Goal: Task Accomplishment & Management: Manage account settings

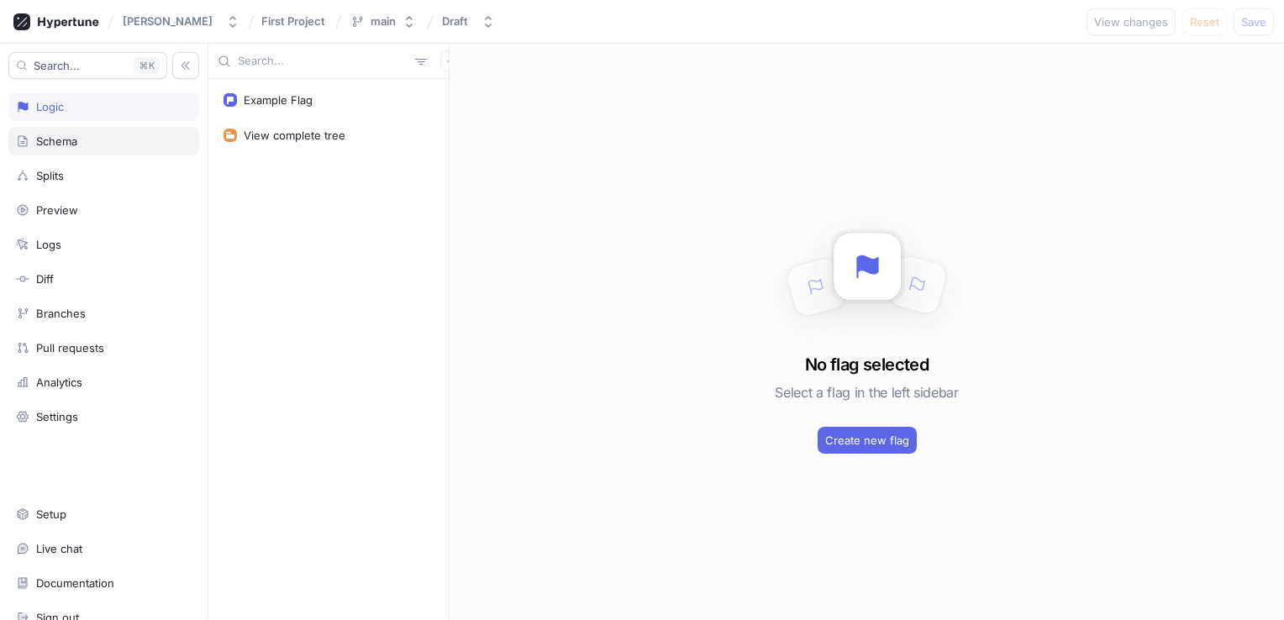
click at [54, 132] on div "Schema" at bounding box center [103, 141] width 191 height 29
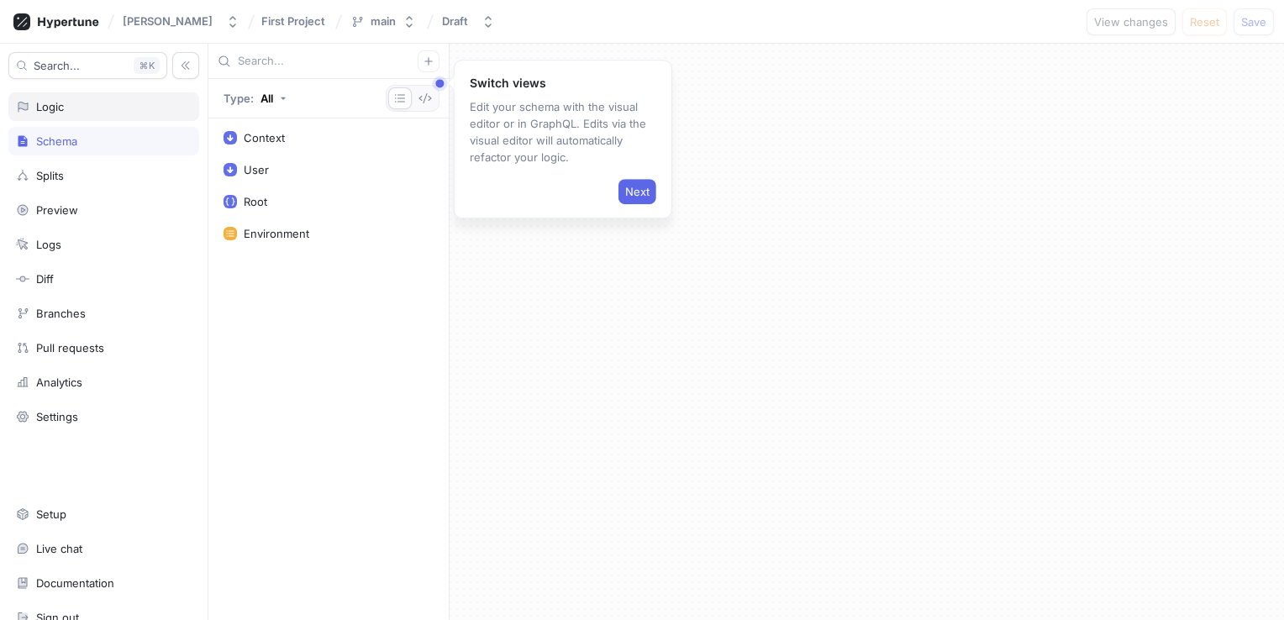
click at [57, 104] on div "Logic" at bounding box center [50, 106] width 28 height 13
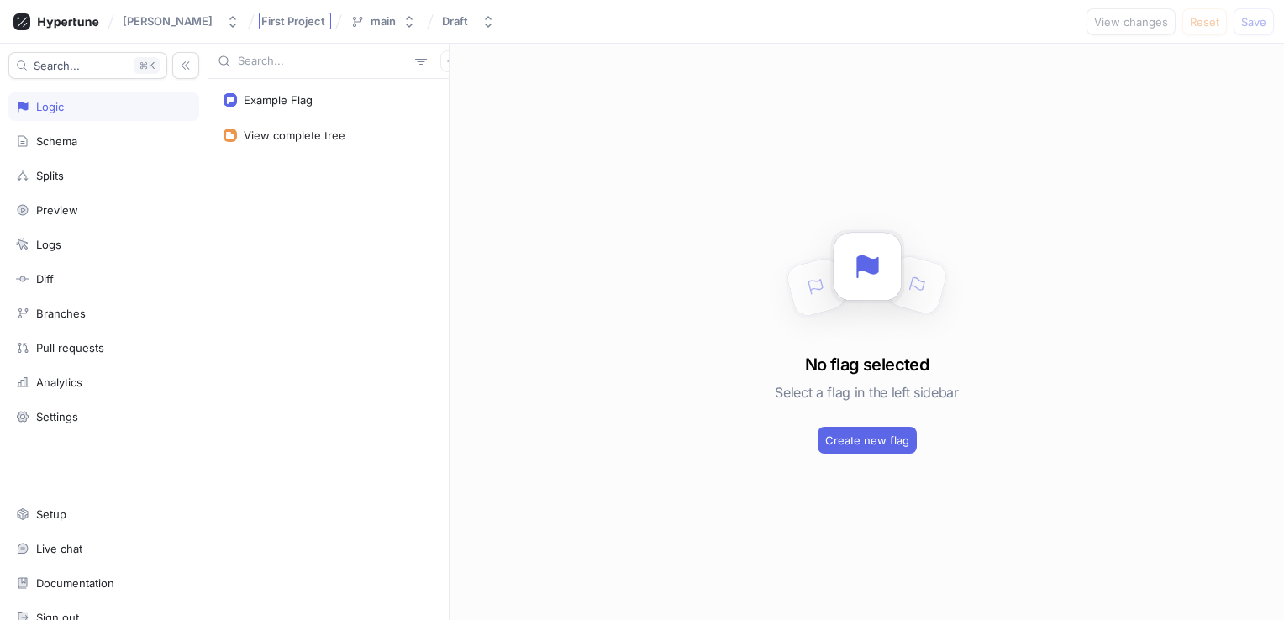
click at [272, 20] on span "First Project" at bounding box center [293, 21] width 64 height 12
click at [294, 21] on input "First Project" at bounding box center [294, 21] width 66 height 13
click at [589, 196] on div "No flag selected Select a flag in the left sidebar Create new flag" at bounding box center [867, 332] width 834 height 576
click at [339, 103] on div "Example Flag" at bounding box center [329, 99] width 210 height 13
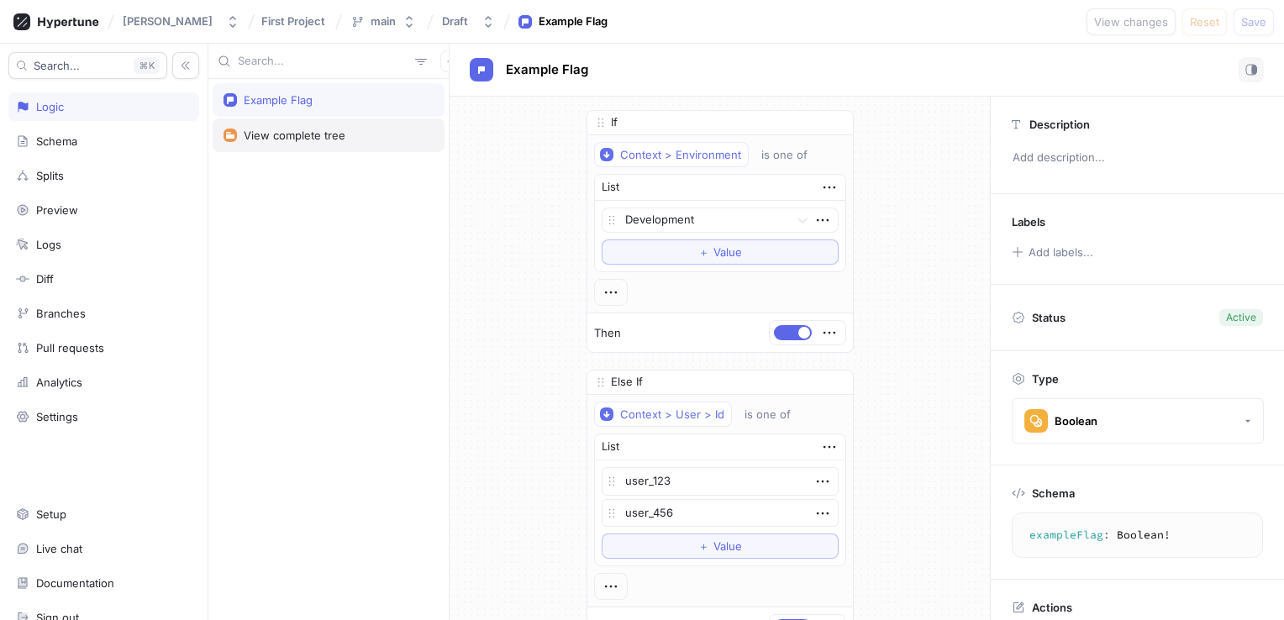
click at [286, 136] on div "View complete tree" at bounding box center [295, 135] width 102 height 13
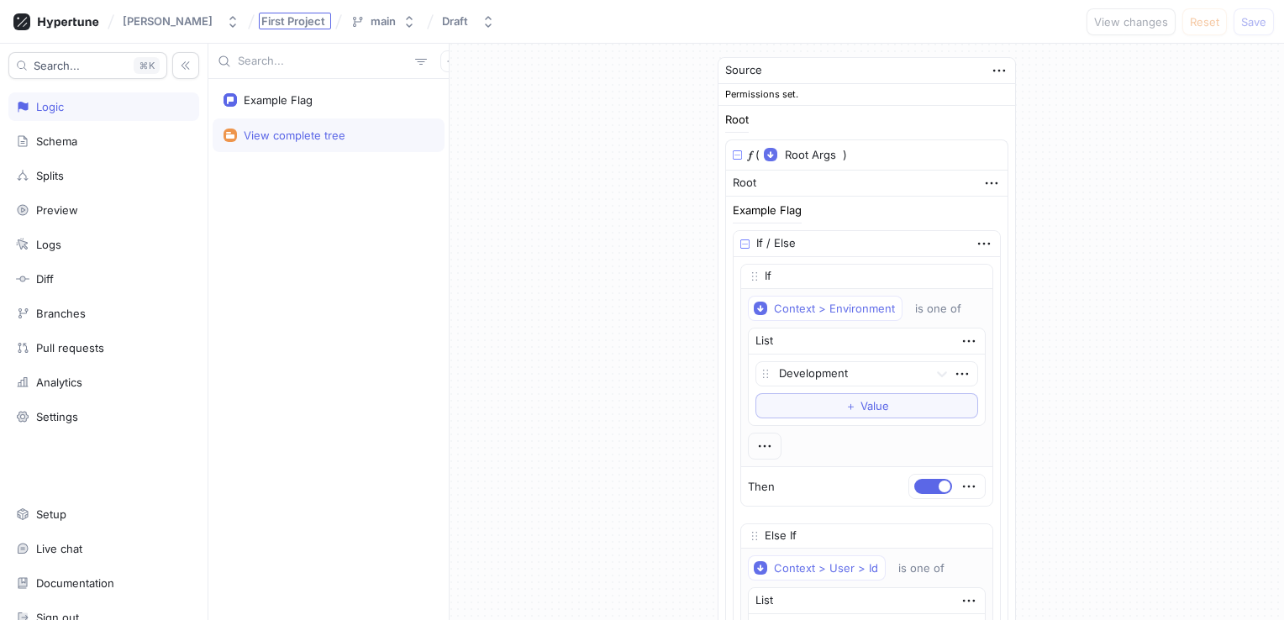
click at [292, 22] on span "First Project" at bounding box center [293, 21] width 64 height 12
click at [269, 282] on div "Example Flag View complete tree" at bounding box center [328, 349] width 240 height 541
click at [648, 242] on div "Source Permissions set. Root 𝑓 ( Root Args ▾ {} ▸ context: Context ) Root Examp…" at bounding box center [867, 490] width 834 height 892
click at [309, 103] on div "Example Flag" at bounding box center [278, 99] width 69 height 13
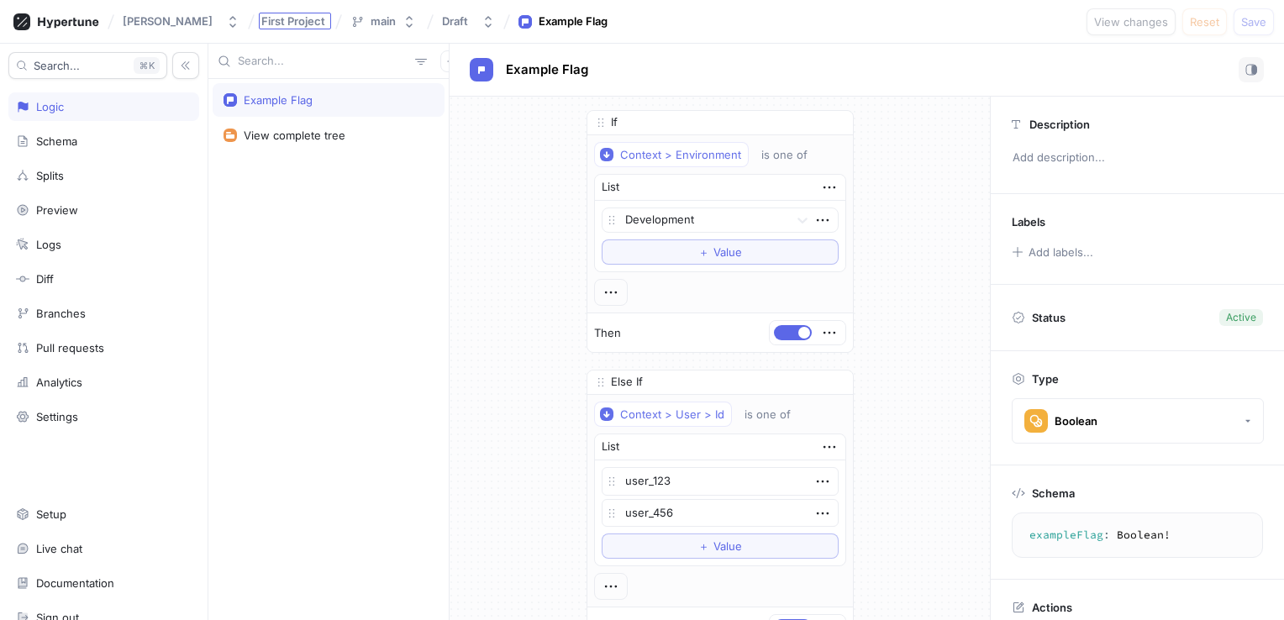
click at [289, 25] on span "First Project" at bounding box center [293, 21] width 64 height 12
click at [324, 224] on div "Example Flag View complete tree" at bounding box center [328, 349] width 240 height 541
click at [54, 415] on div "Settings" at bounding box center [57, 416] width 42 height 13
type textarea "x"
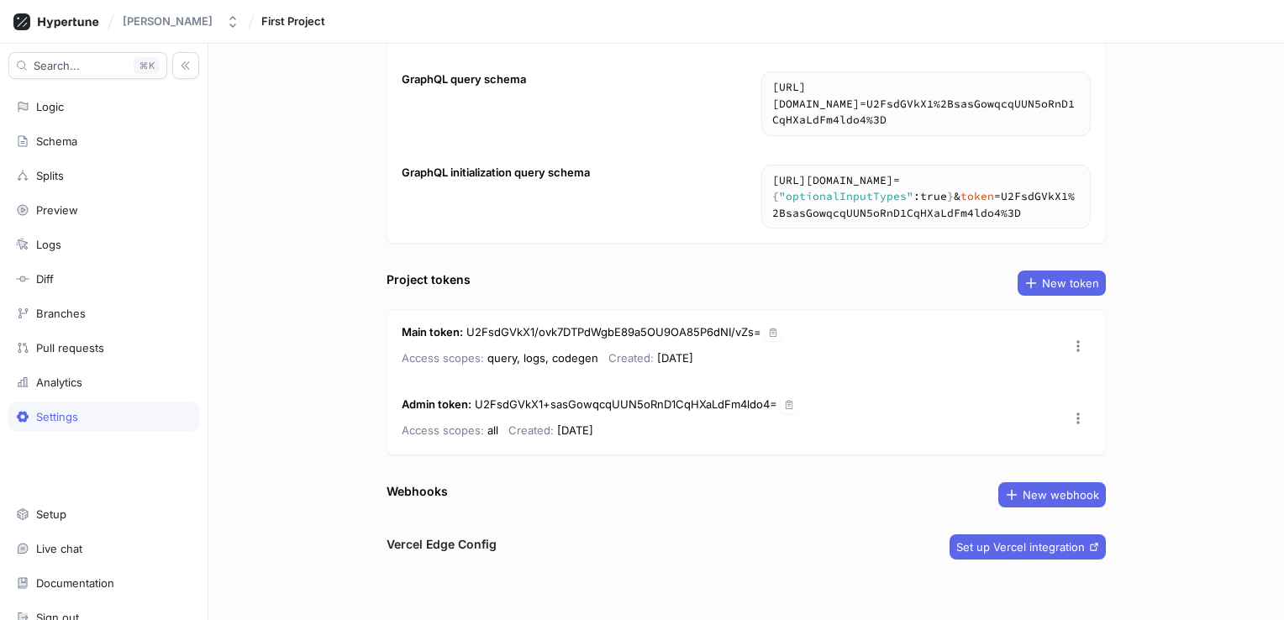
scroll to position [175, 0]
click at [768, 328] on icon "button" at bounding box center [773, 331] width 10 height 10
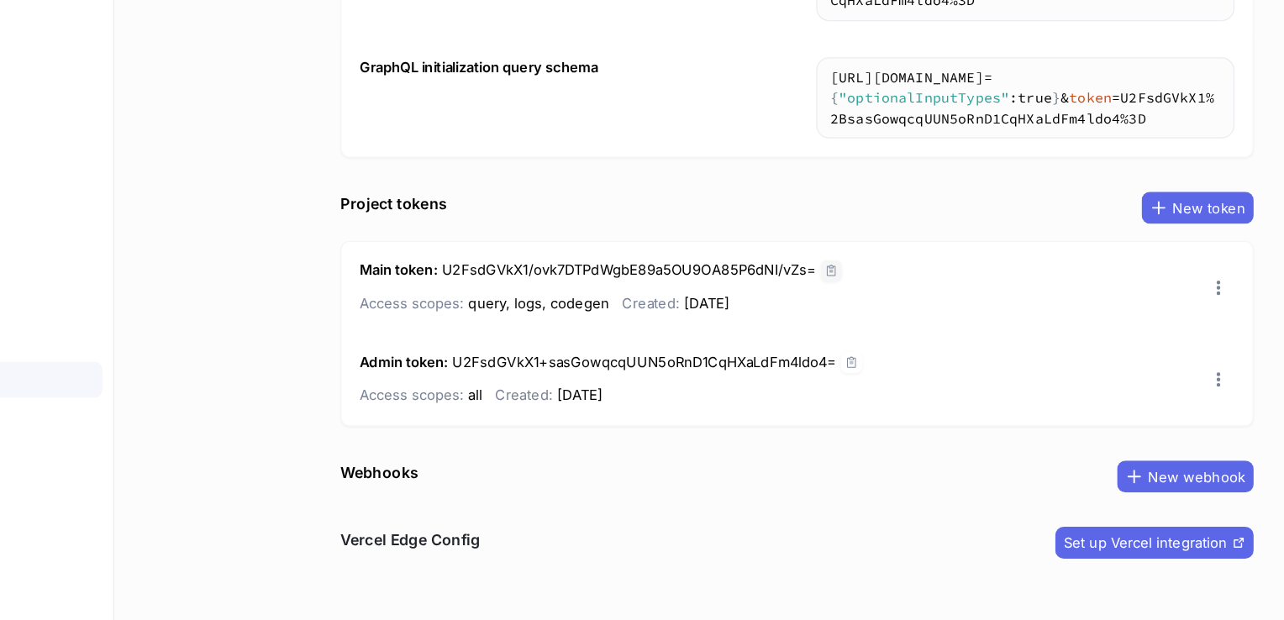
click at [768, 326] on icon "button" at bounding box center [773, 331] width 10 height 10
click at [770, 329] on icon "button" at bounding box center [773, 331] width 7 height 8
